Goal: Information Seeking & Learning: Find specific fact

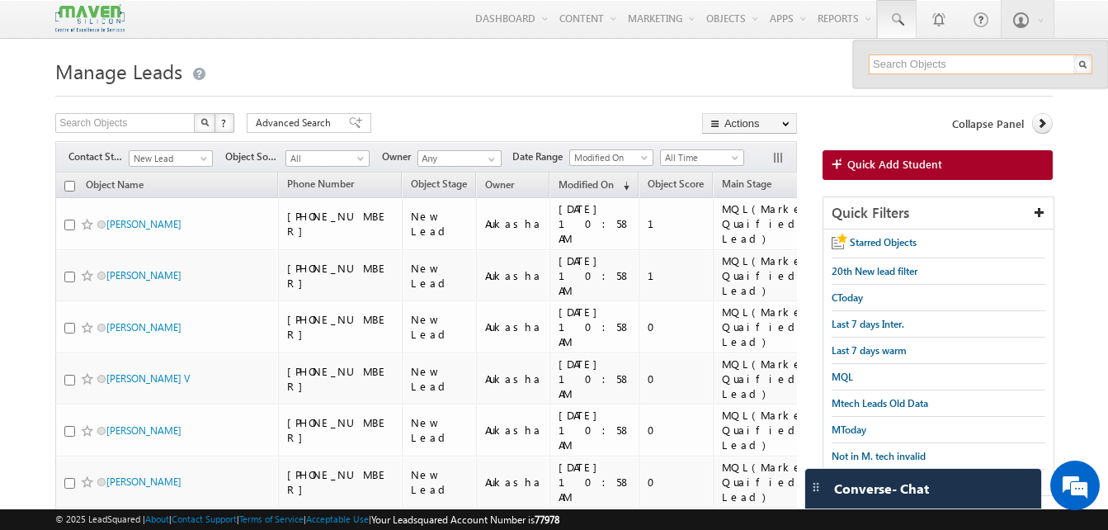
click at [911, 64] on input "text" at bounding box center [981, 64] width 224 height 20
paste input "7259751886"
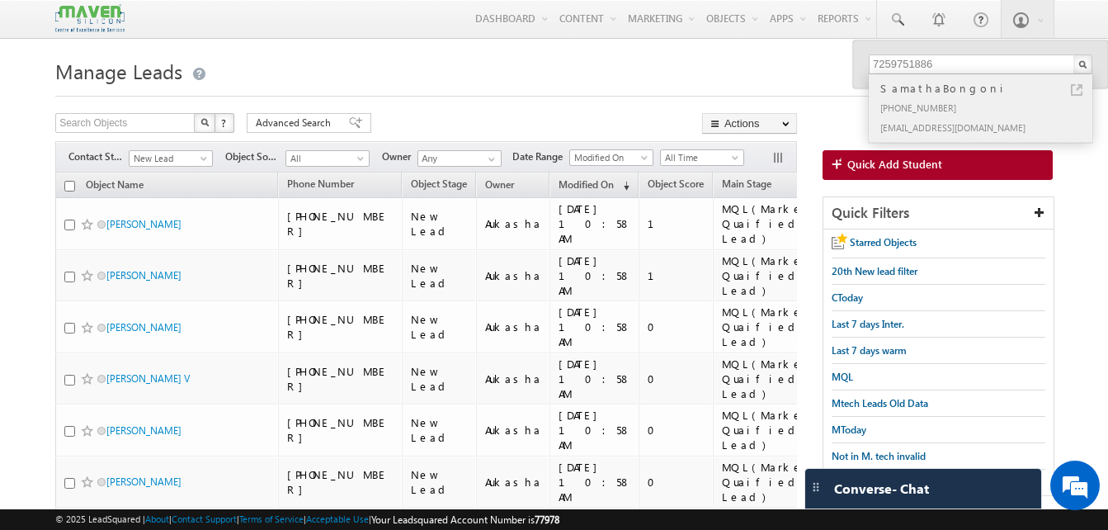
click at [1079, 92] on link at bounding box center [1077, 90] width 12 height 12
click at [934, 66] on input "7259751886" at bounding box center [981, 64] width 224 height 20
paste input "8147987527"
click at [1077, 90] on link at bounding box center [1077, 90] width 12 height 12
click at [439, 91] on div at bounding box center [554, 91] width 998 height 11
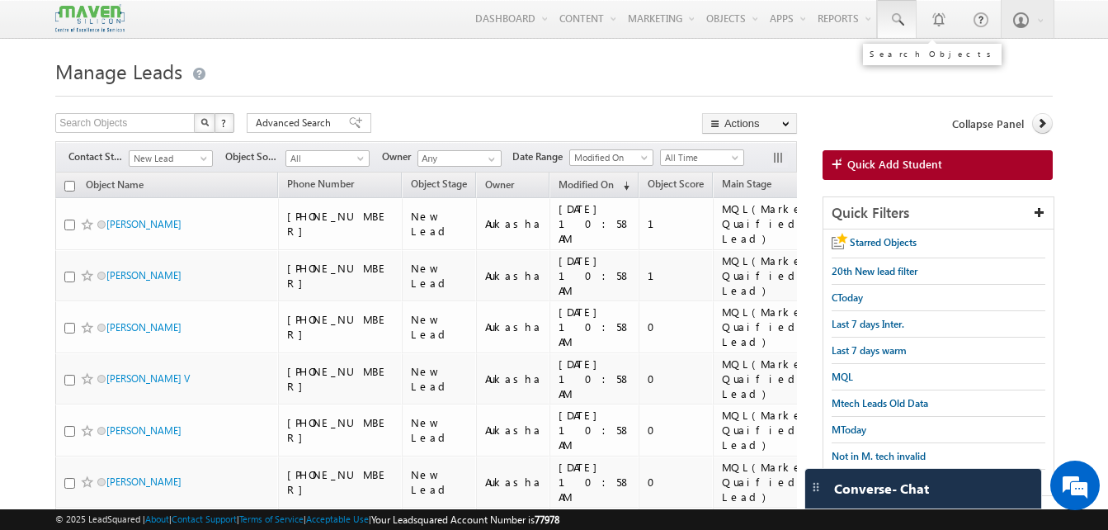
click at [889, 18] on span at bounding box center [897, 20] width 17 height 17
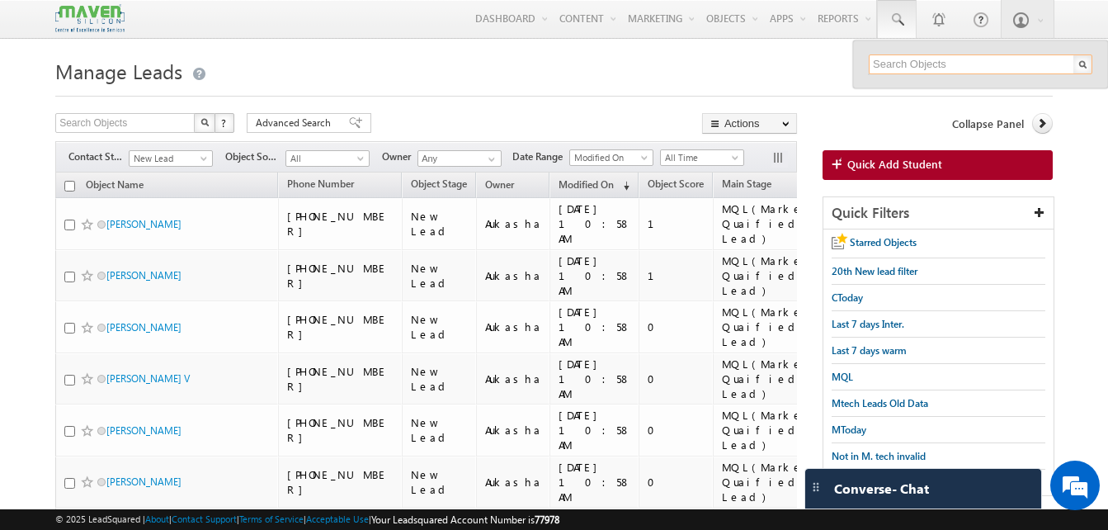
click at [911, 62] on input "text" at bounding box center [981, 64] width 224 height 20
paste input "95026 16327"
type input "9502616327"
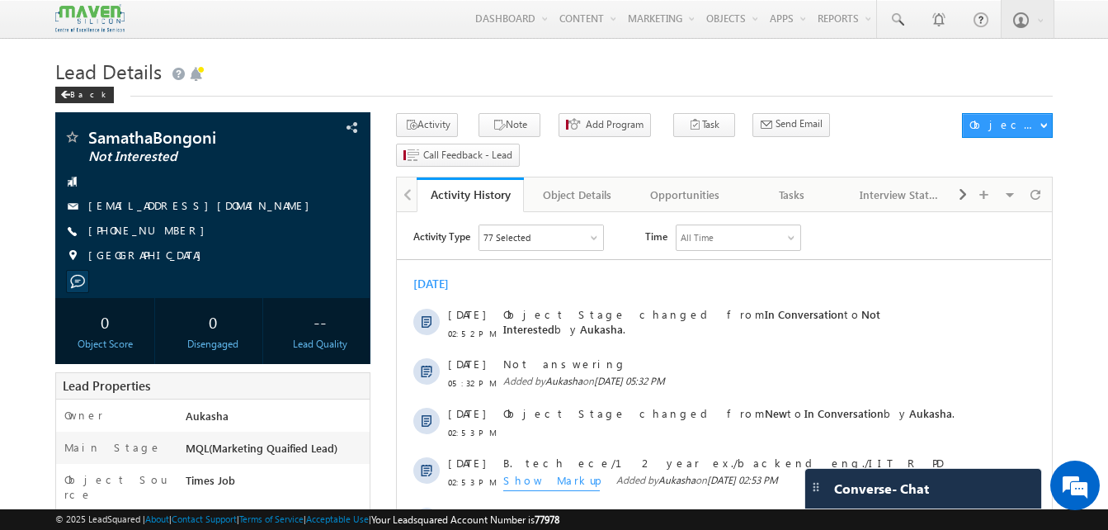
click at [509, 75] on h1 "Lead Details" at bounding box center [554, 70] width 998 height 32
click at [359, 87] on div "Back" at bounding box center [554, 91] width 998 height 11
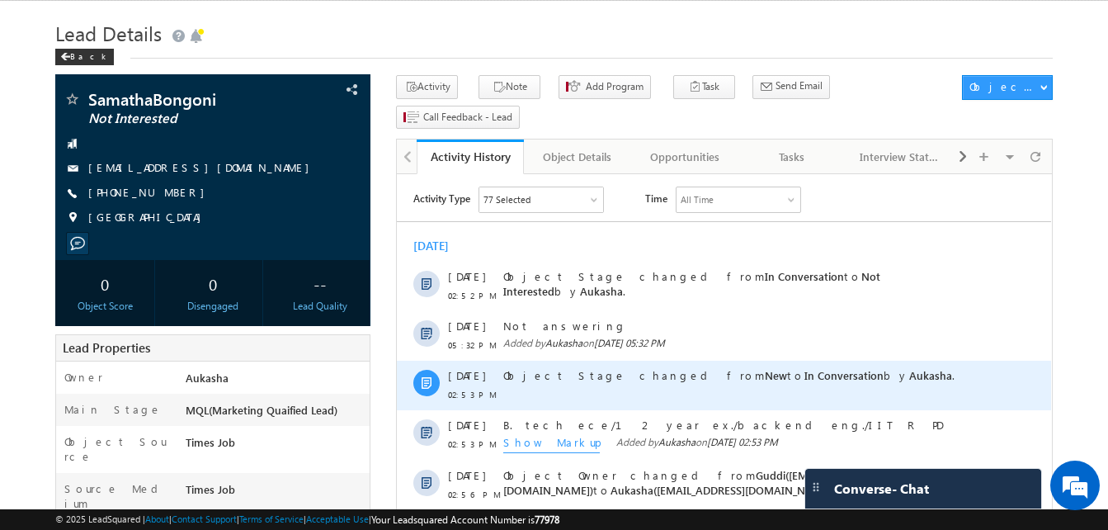
scroll to position [36, 0]
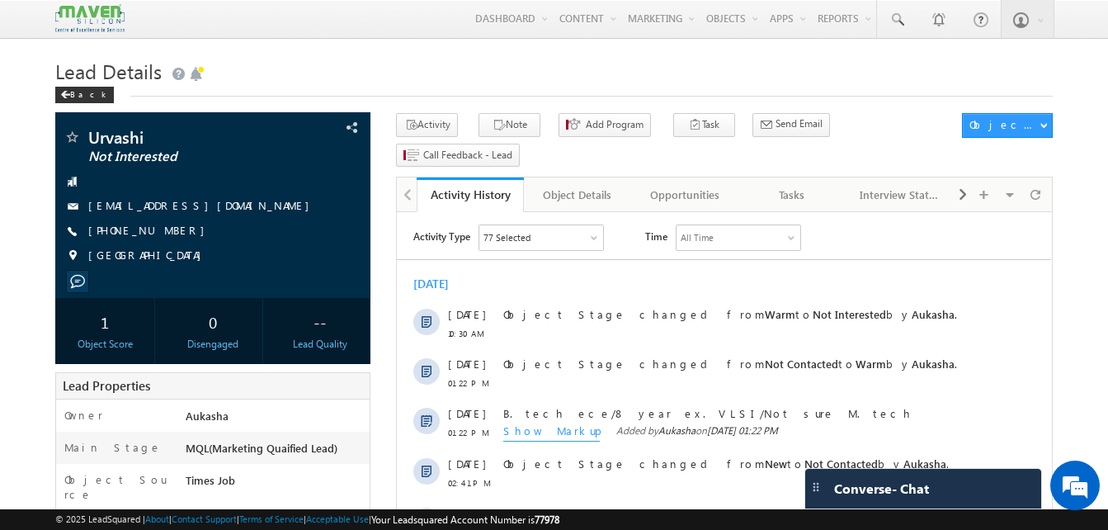
click at [580, 102] on div "Lead Details Back" at bounding box center [554, 83] width 998 height 59
drag, startPoint x: 177, startPoint y: 234, endPoint x: 167, endPoint y: 234, distance: 10.8
click at [167, 234] on div "+91-8147987527" at bounding box center [213, 231] width 299 height 17
copy div "+91-8147987527"
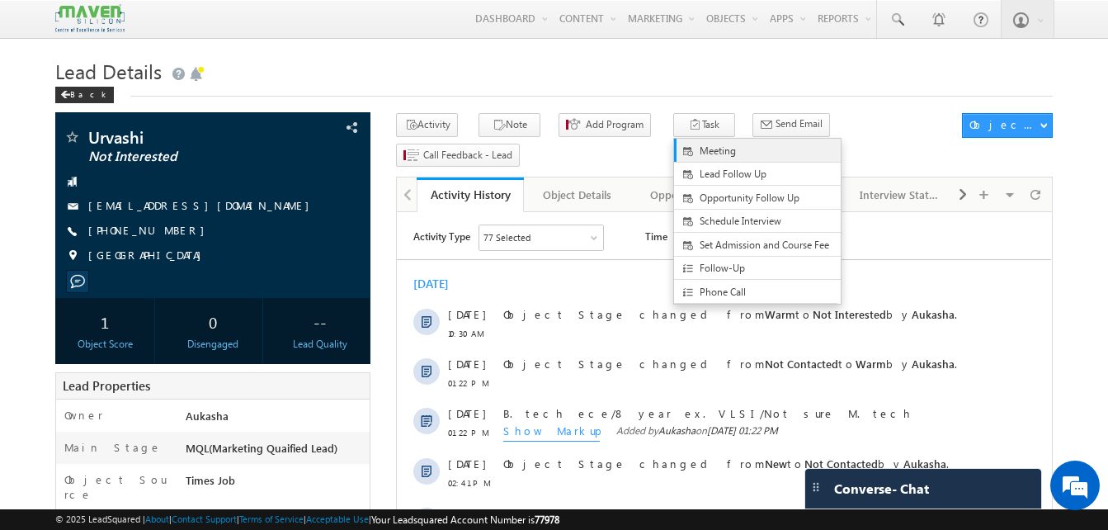
copy div "+91-8147987527"
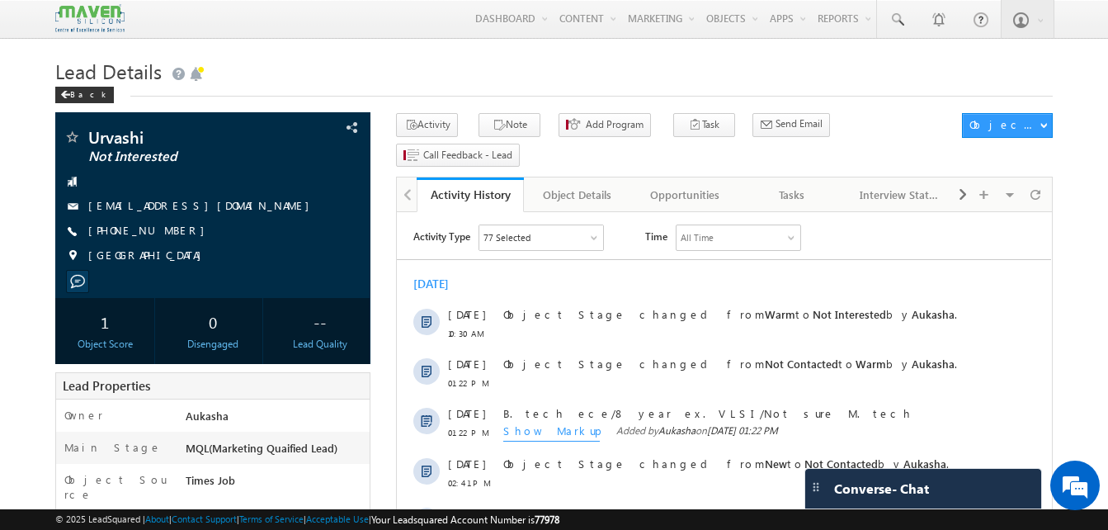
click at [372, 37] on div "Menu Aukasha lsq5@ maven -sili con.c om crmma ven" at bounding box center [554, 19] width 998 height 39
click at [905, 17] on span at bounding box center [897, 20] width 17 height 17
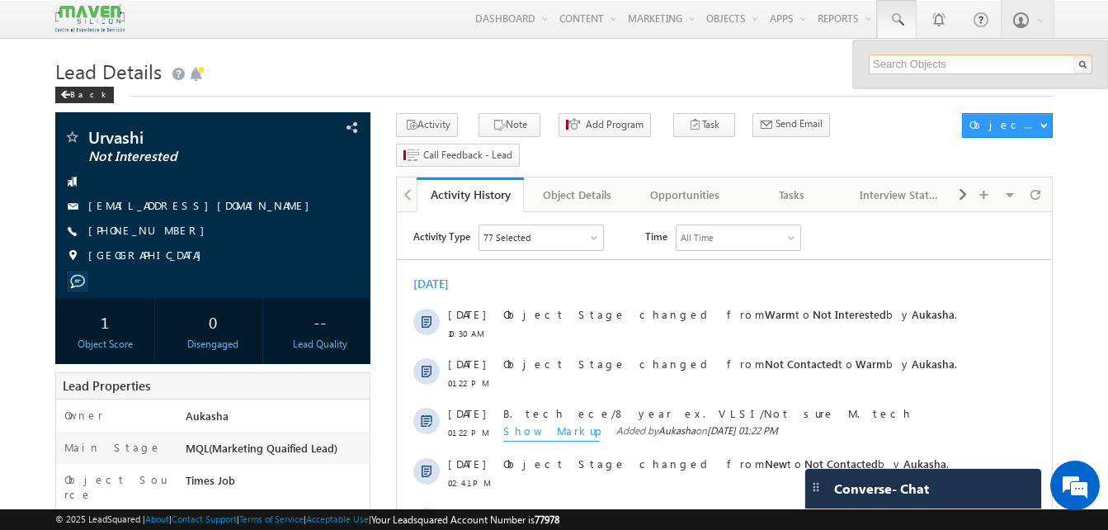
click at [910, 63] on input "text" at bounding box center [981, 64] width 224 height 20
paste input "9502616327"
type input "9502616327"
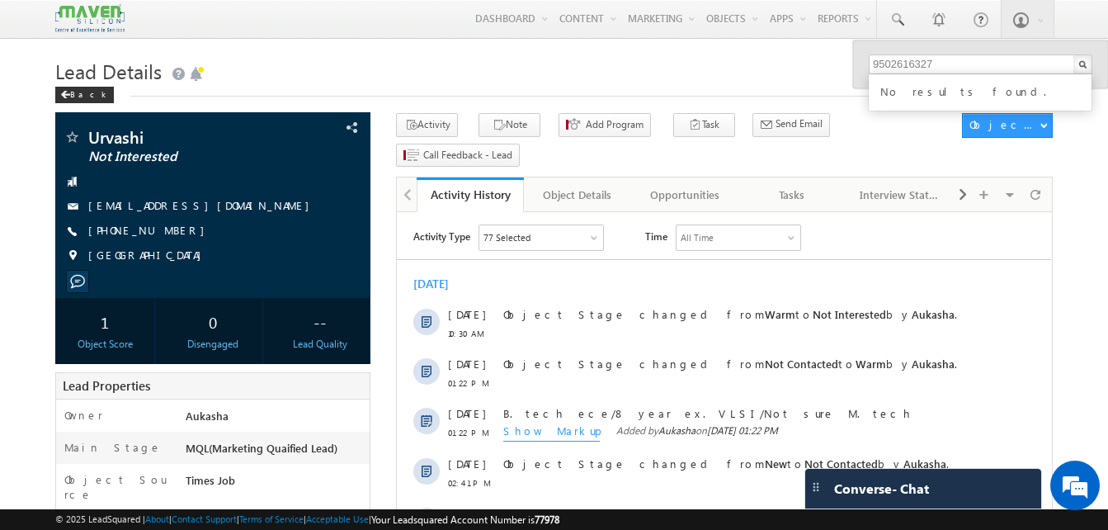
click at [668, 102] on div "Lead Details Back" at bounding box center [554, 83] width 998 height 59
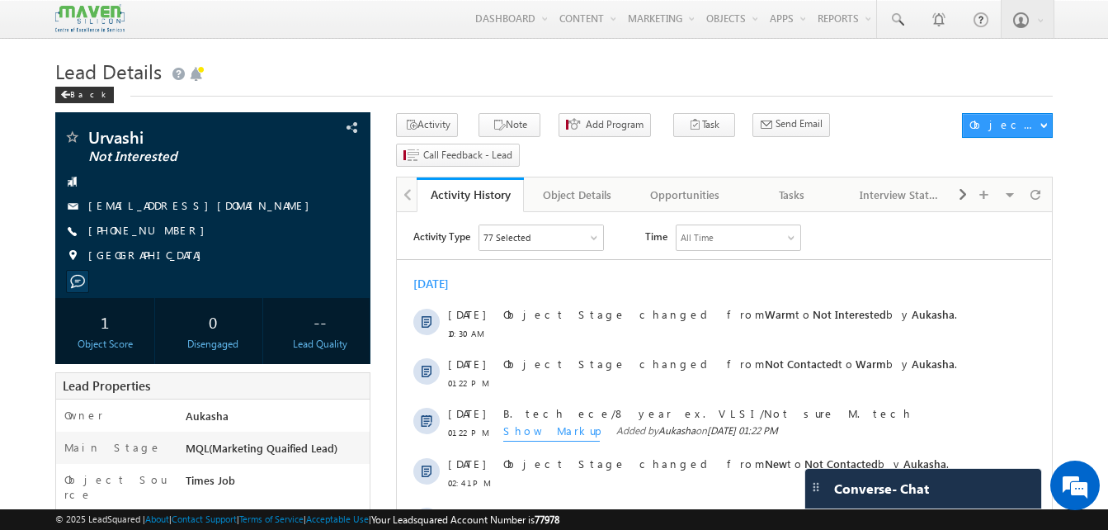
click at [306, 64] on h1 "Lead Details" at bounding box center [554, 70] width 998 height 32
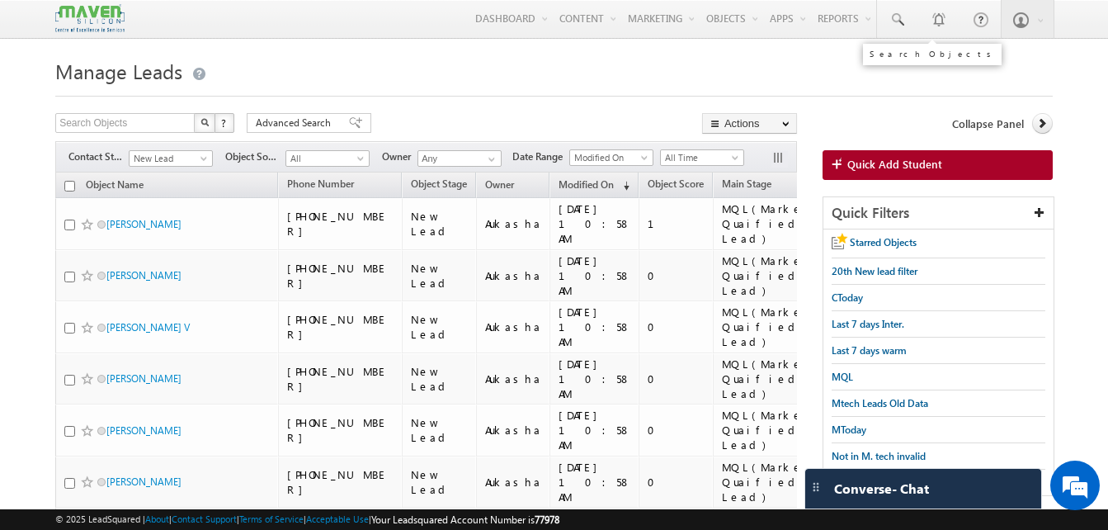
click at [895, 26] on span at bounding box center [897, 20] width 17 height 17
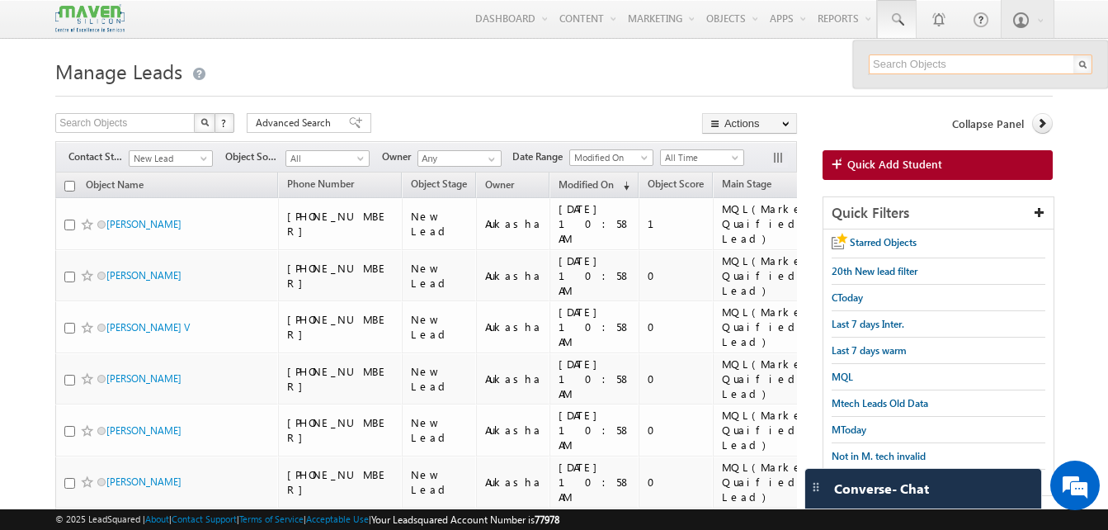
click at [918, 63] on input "text" at bounding box center [981, 64] width 224 height 20
paste input "9502616327"
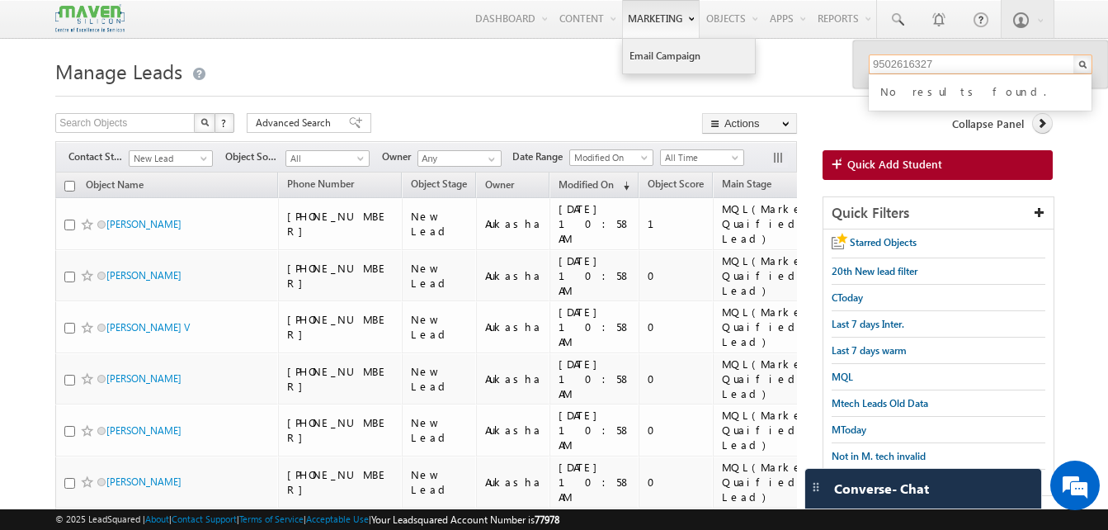
type input "9502616327"
click at [625, 61] on link "Email Campaign" at bounding box center [689, 56] width 132 height 35
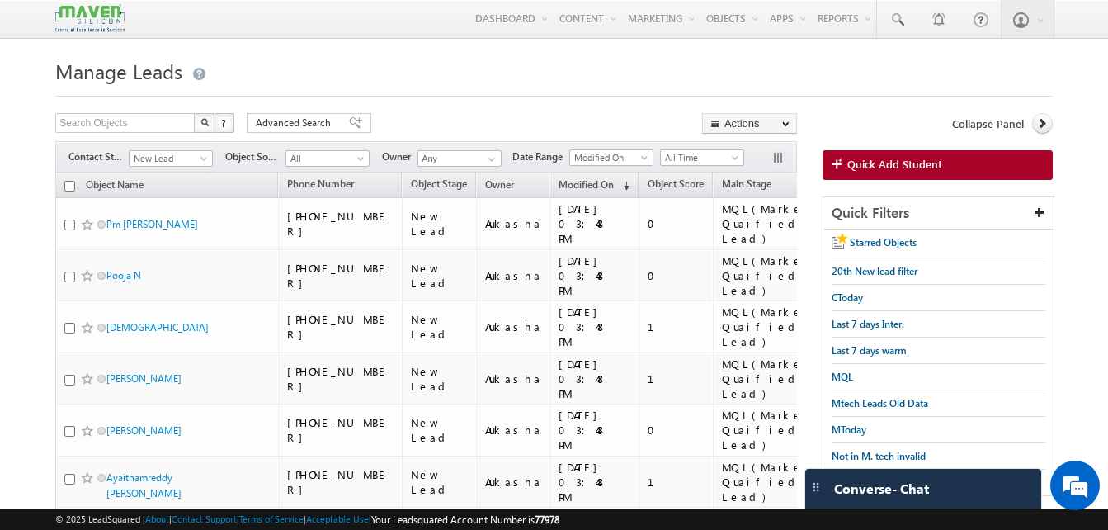
click at [419, 75] on h1 "Manage Leads" at bounding box center [554, 70] width 998 height 32
click at [530, 68] on h1 "Manage Leads" at bounding box center [554, 70] width 998 height 32
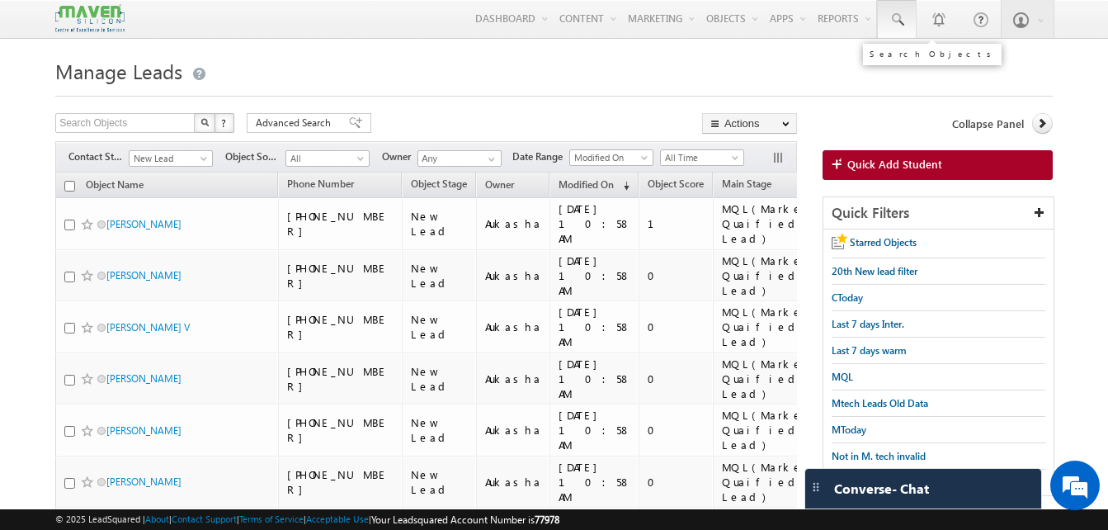
click at [886, 18] on link at bounding box center [897, 19] width 40 height 38
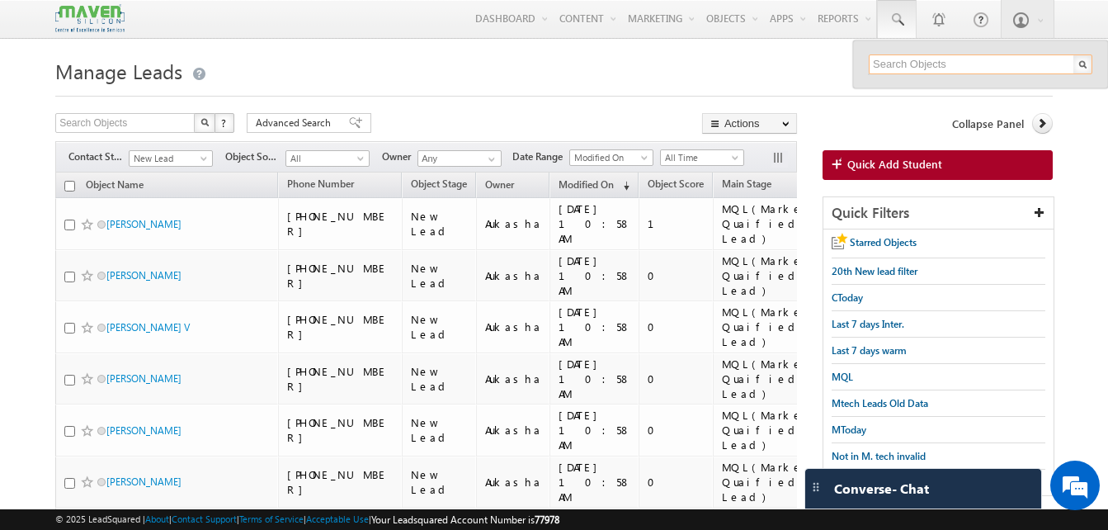
click at [927, 68] on input "text" at bounding box center [981, 64] width 224 height 20
paste input "8886084004"
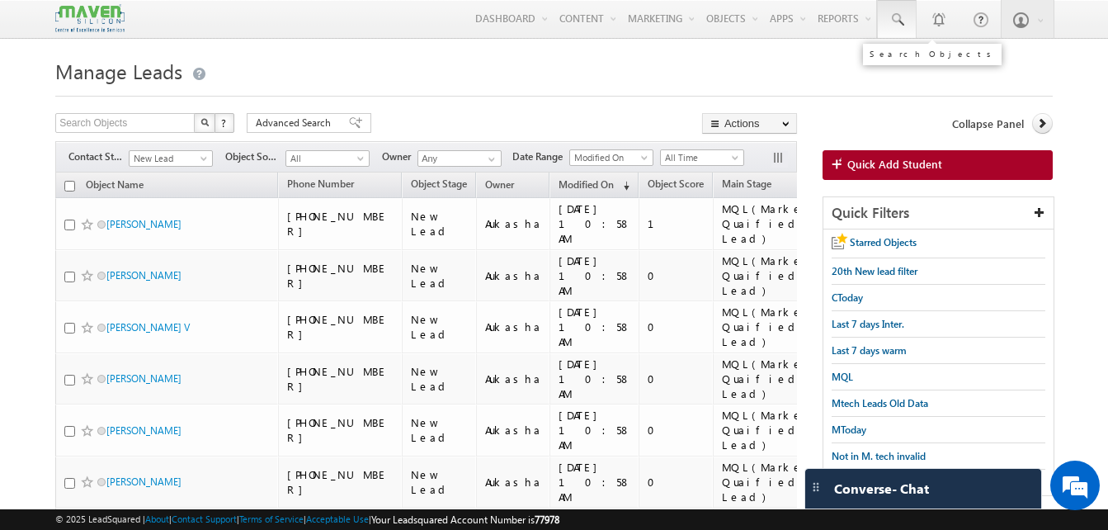
click at [886, 31] on link at bounding box center [897, 19] width 40 height 38
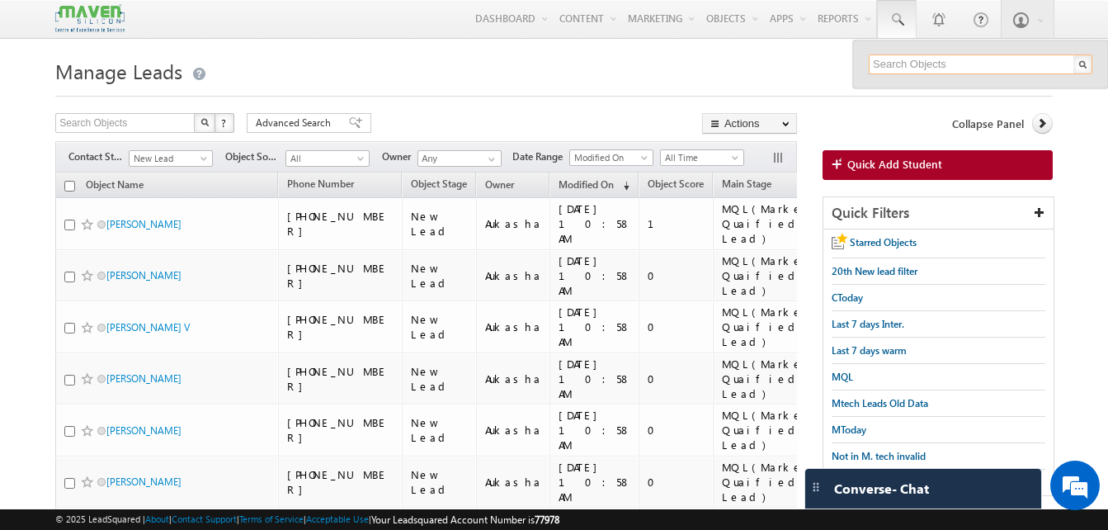
click at [947, 60] on input "text" at bounding box center [981, 64] width 224 height 20
paste input "8886084004"
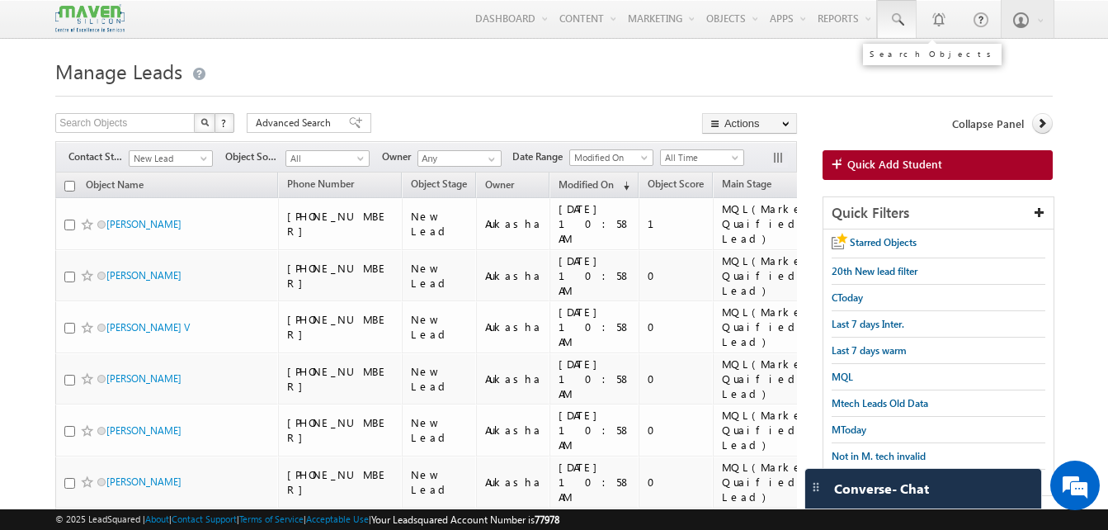
click at [896, 11] on link at bounding box center [897, 19] width 40 height 38
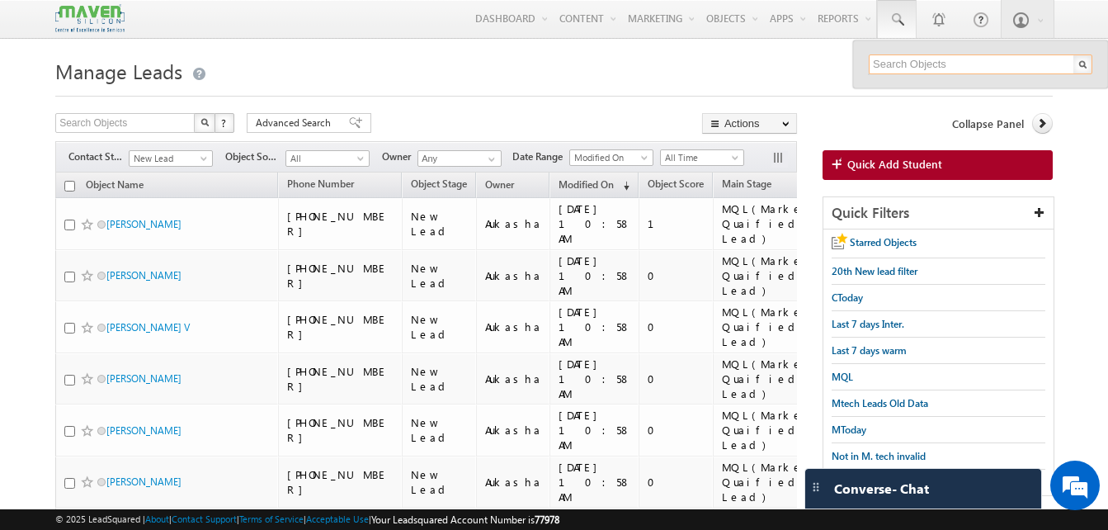
click at [939, 64] on input "text" at bounding box center [981, 64] width 224 height 20
paste input "7075069257"
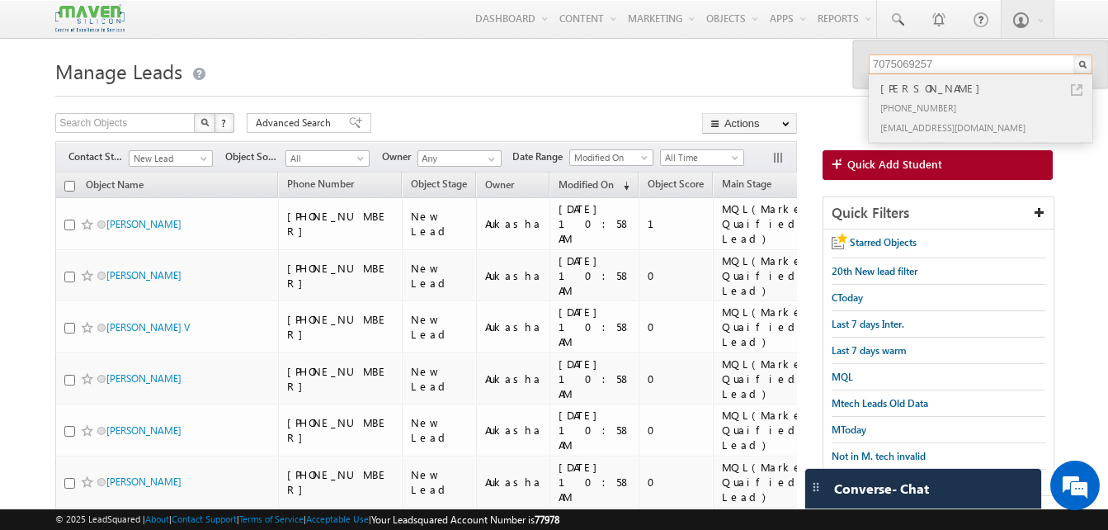
type input "7075069257"
click at [1080, 92] on link at bounding box center [1077, 90] width 12 height 12
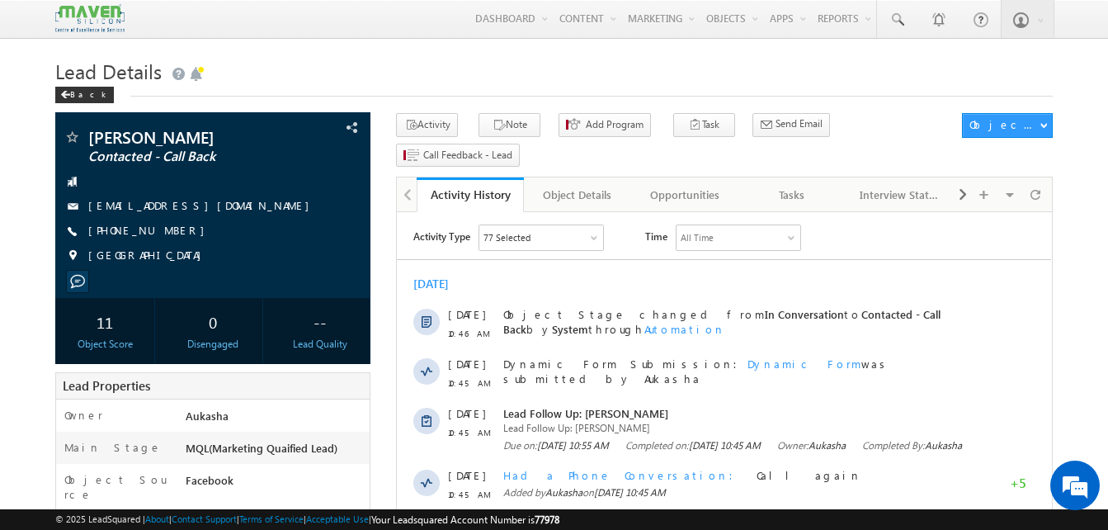
click at [471, 83] on h1 "Lead Details" at bounding box center [554, 70] width 998 height 32
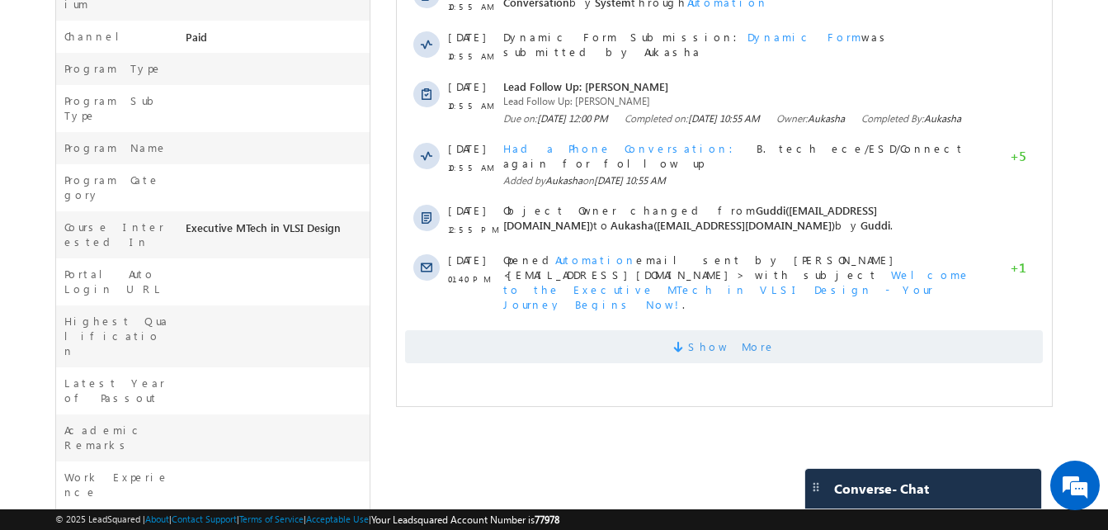
click at [761, 348] on span "Show More" at bounding box center [724, 346] width 638 height 33
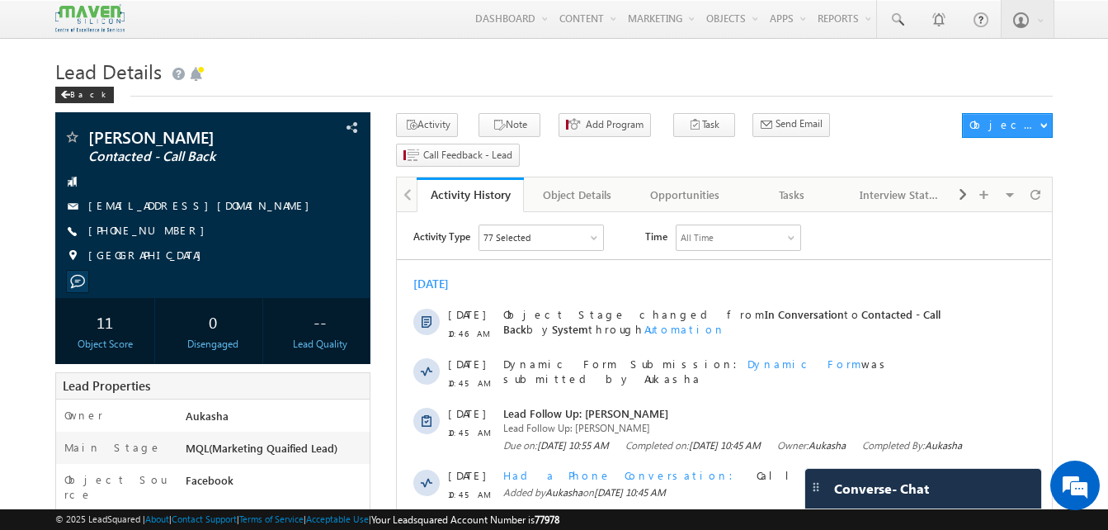
click at [168, 232] on div "+91-7075069257" at bounding box center [213, 231] width 299 height 17
copy div "+91-7075069257"
click at [908, 19] on link at bounding box center [897, 19] width 40 height 38
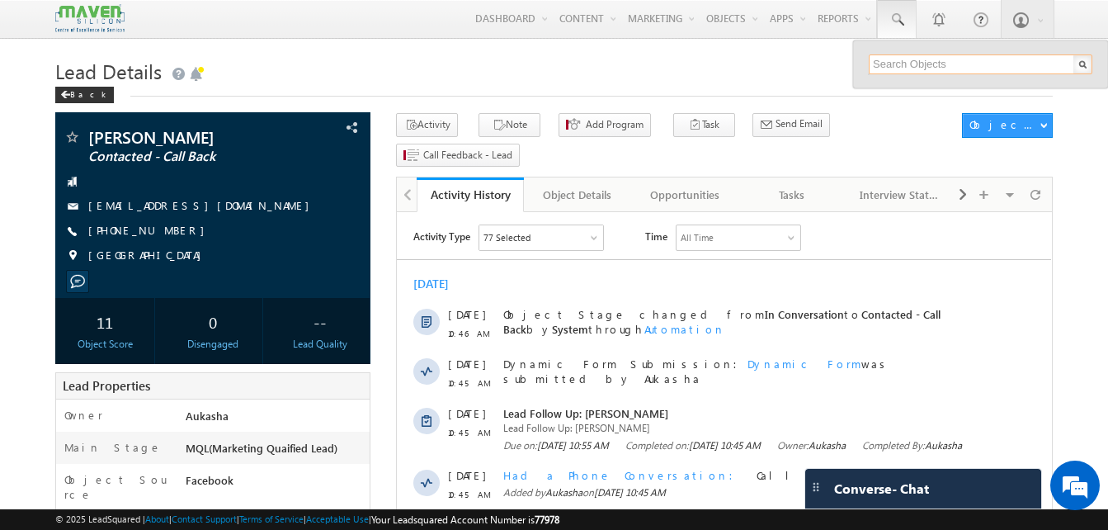
click at [933, 68] on input "text" at bounding box center [981, 64] width 224 height 20
paste input "96063 95033"
type input "9606395033"
click at [444, 65] on h1 "Lead Details" at bounding box center [554, 70] width 998 height 32
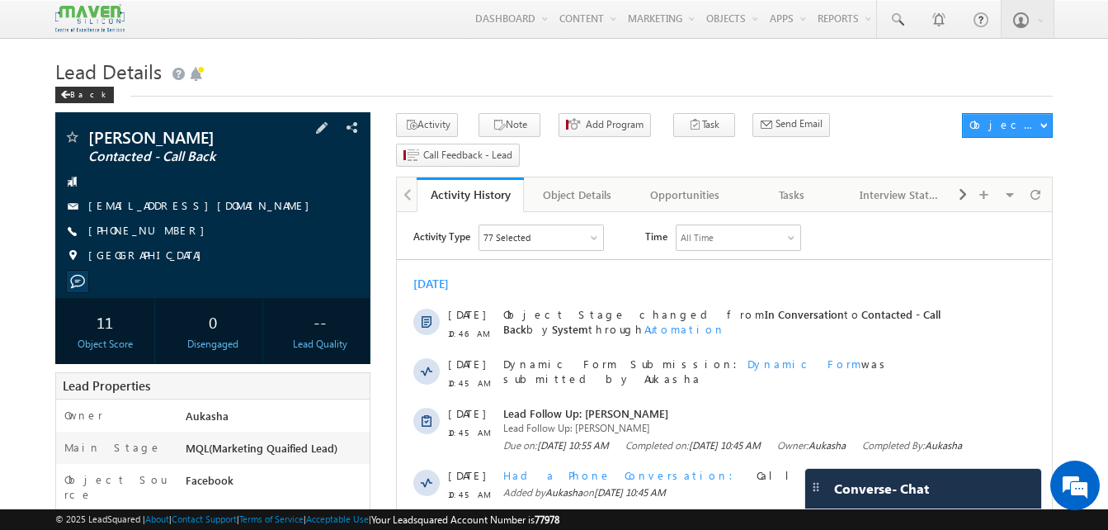
click at [168, 231] on div "+91-7075069257" at bounding box center [213, 231] width 299 height 17
copy div "+91-7075069257"
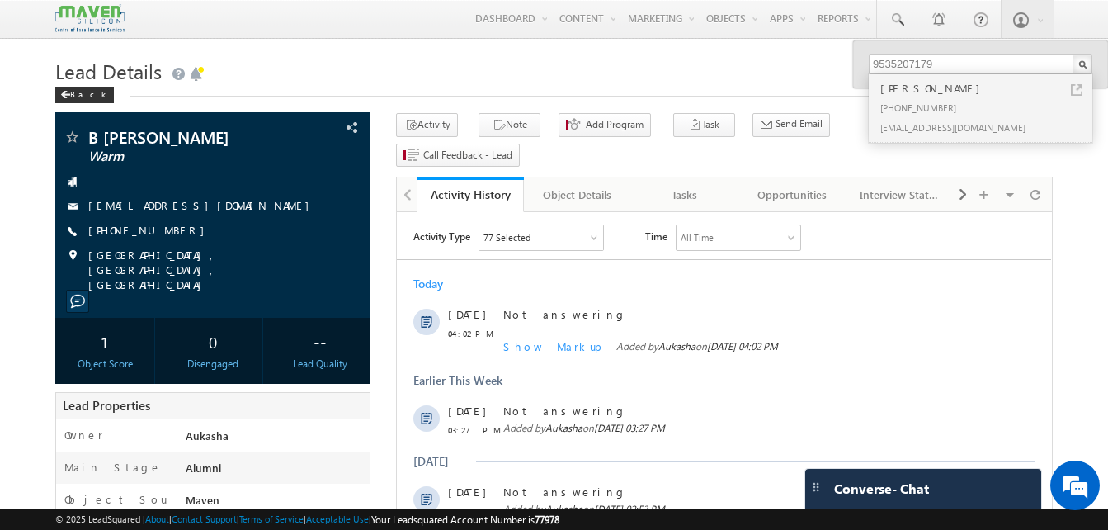
click at [383, 88] on div "Back" at bounding box center [554, 91] width 998 height 11
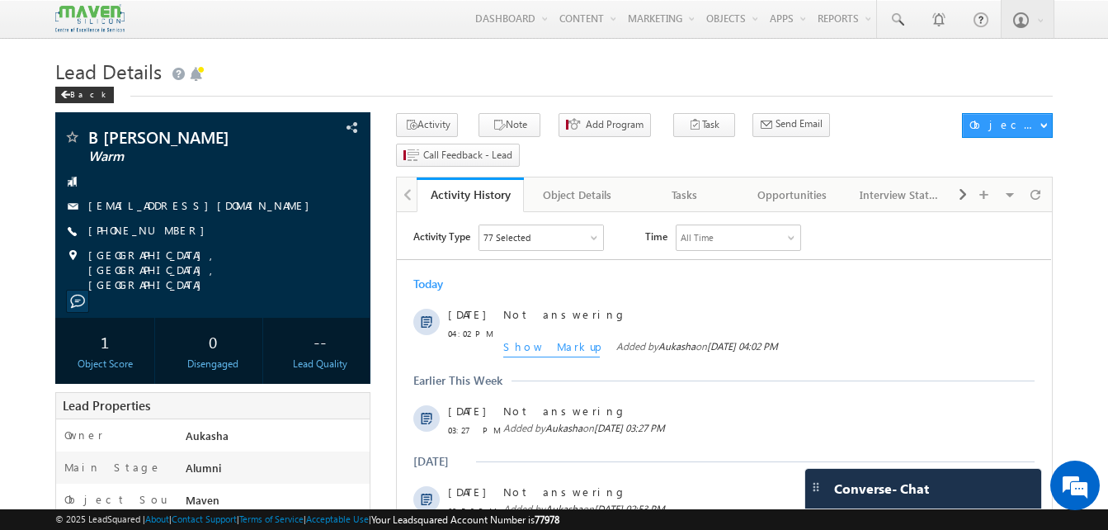
click at [884, 17] on link at bounding box center [897, 19] width 40 height 38
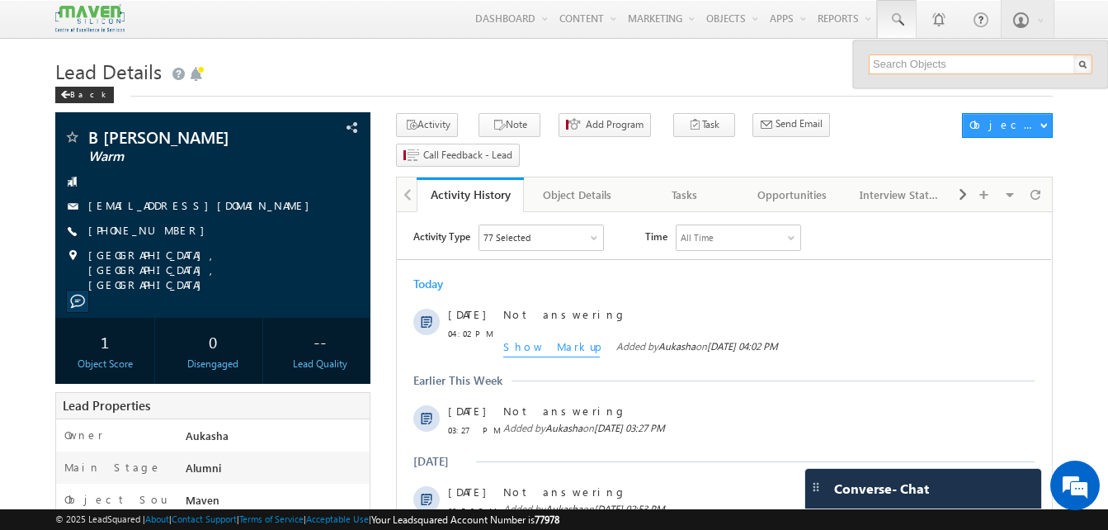
click at [900, 61] on input "text" at bounding box center [981, 64] width 224 height 20
paste input "9665220608"
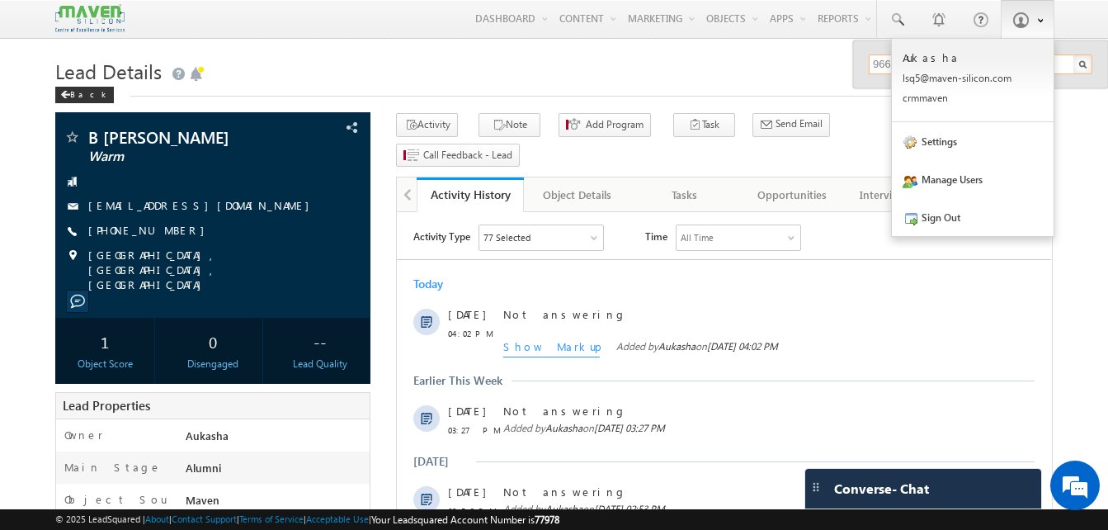
paste input "7003953899"
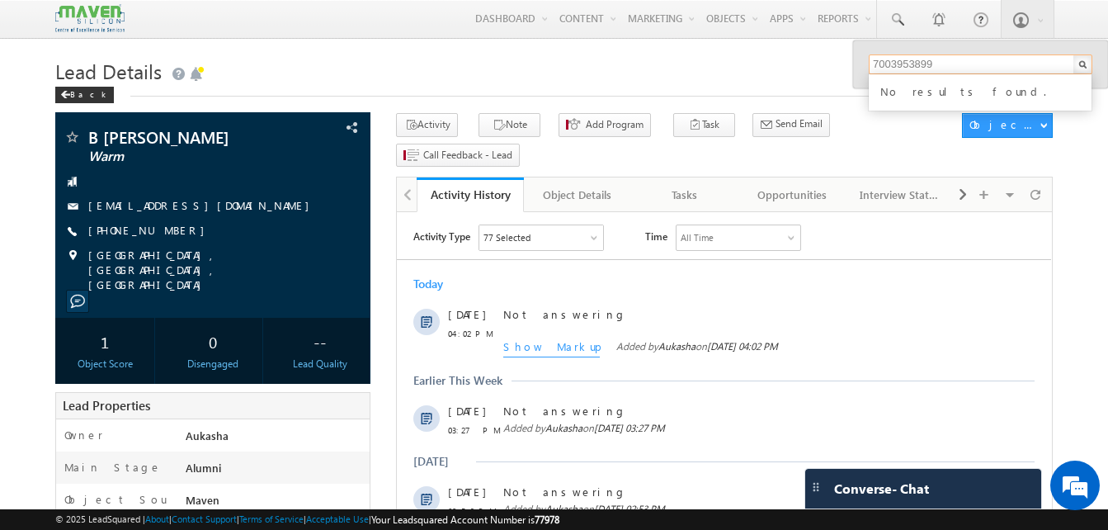
type input "7003953899"
